Goal: Transaction & Acquisition: Purchase product/service

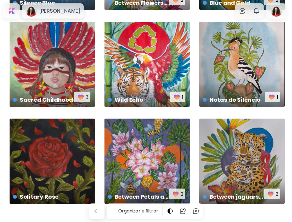
scroll to position [110, 0]
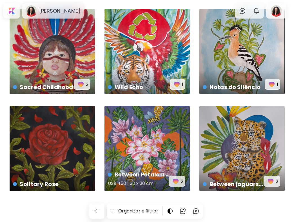
click at [143, 157] on div "Between Petals and Honey US$ 450 | 30 x 30 cm 2" at bounding box center [146, 148] width 85 height 85
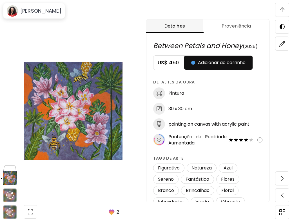
scroll to position [91, 0]
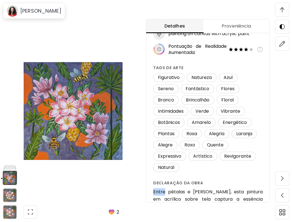
drag, startPoint x: 154, startPoint y: 192, endPoint x: 165, endPoint y: 192, distance: 11.8
click at [165, 192] on div "Between Petals and Honey (2025) US$ 450 Adicionar ao carrinho Detalhes da obra …" at bounding box center [207, 111] width 123 height 362
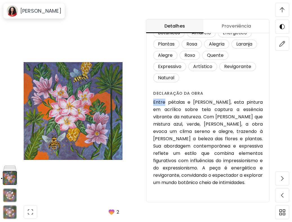
scroll to position [563, 0]
click at [153, 101] on div "Between Petals and Honey (2025) US$ 450 Adicionar ao carrinho Detalhes da obra …" at bounding box center [207, 21] width 123 height 362
drag, startPoint x: 154, startPoint y: 101, endPoint x: 203, endPoint y: 100, distance: 48.4
click at [203, 100] on div "Between Petals and Honey (2025) US$ 450 Adicionar ao carrinho Detalhes da obra …" at bounding box center [207, 21] width 123 height 362
copy h6 "Entre pétalas e [PERSON_NAME]"
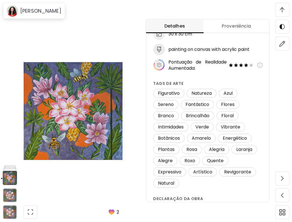
scroll to position [131, 0]
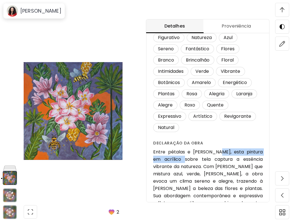
drag, startPoint x: 219, startPoint y: 153, endPoint x: 180, endPoint y: 160, distance: 40.4
click at [180, 160] on h6 "Entre pétalas e [PERSON_NAME], esta pintura em acrílico sobre tela captura a es…" at bounding box center [207, 193] width 109 height 88
copy h6 "pintura em acrílico sobre tela"
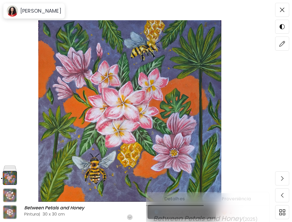
scroll to position [0, 0]
